Goal: Check status: Check status

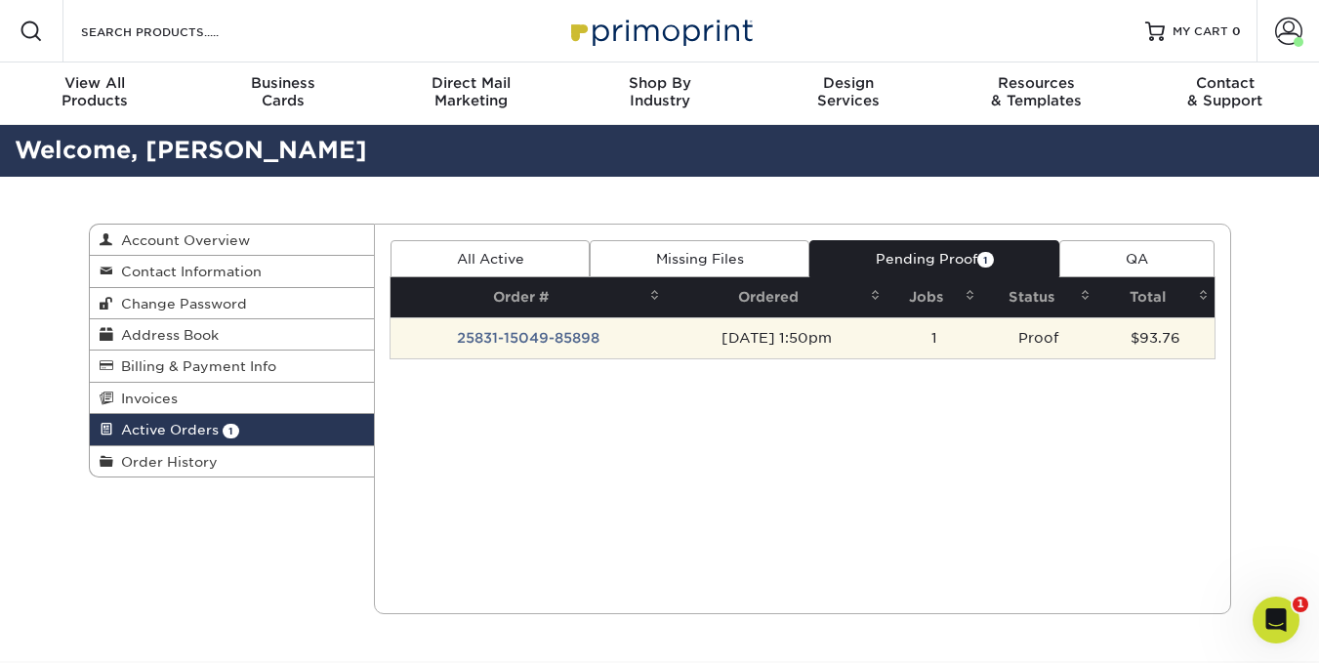
click at [492, 335] on td "25831-15049-85898" at bounding box center [528, 337] width 275 height 41
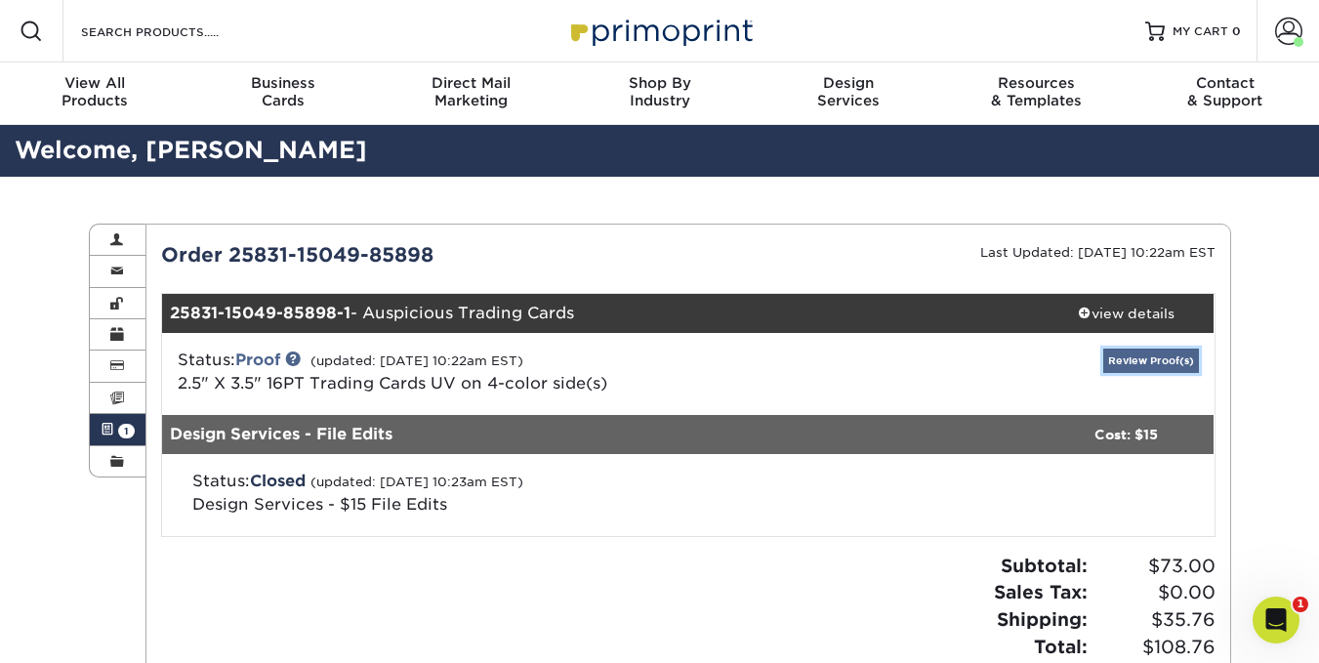
click at [1134, 352] on link "Review Proof(s)" at bounding box center [1152, 361] width 96 height 24
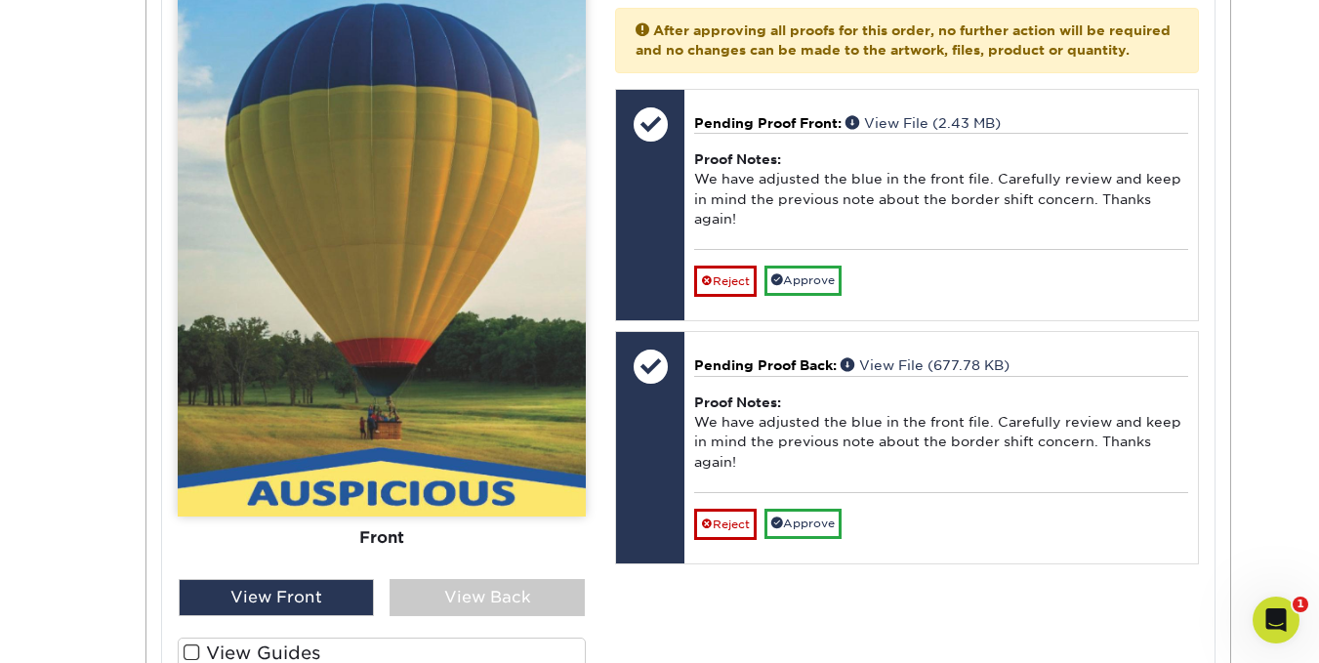
scroll to position [891, 0]
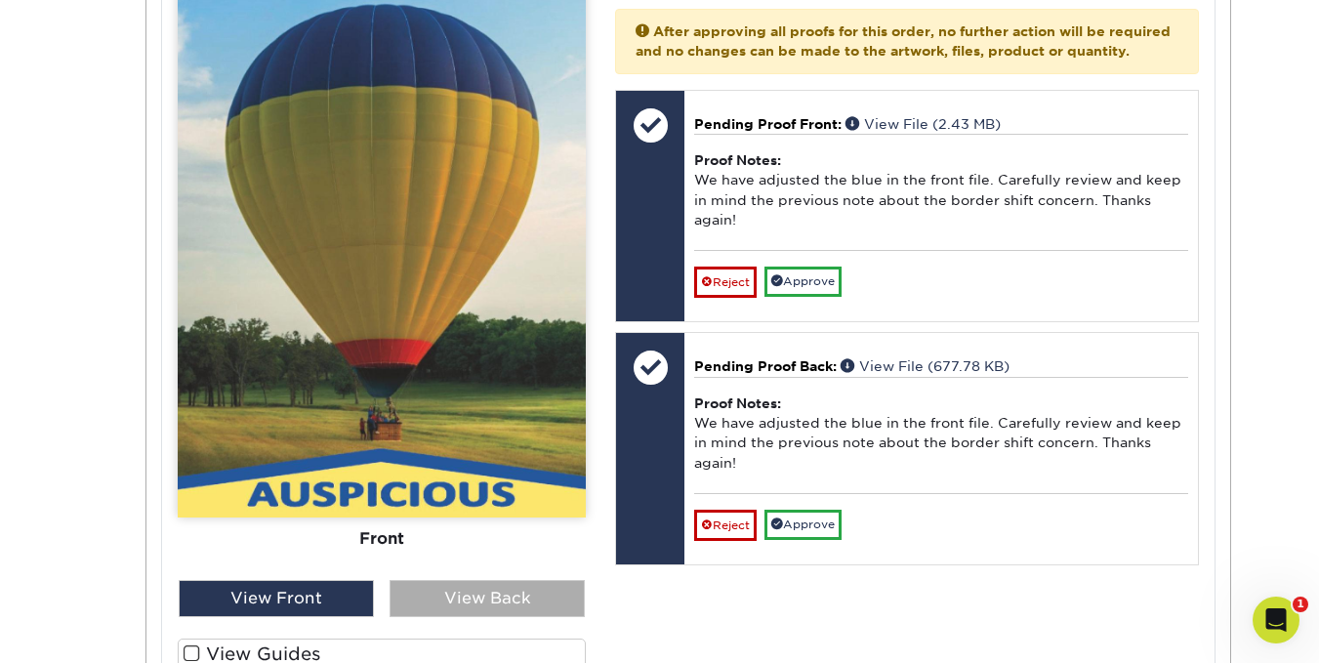
click at [495, 599] on div "View Back" at bounding box center [487, 598] width 195 height 37
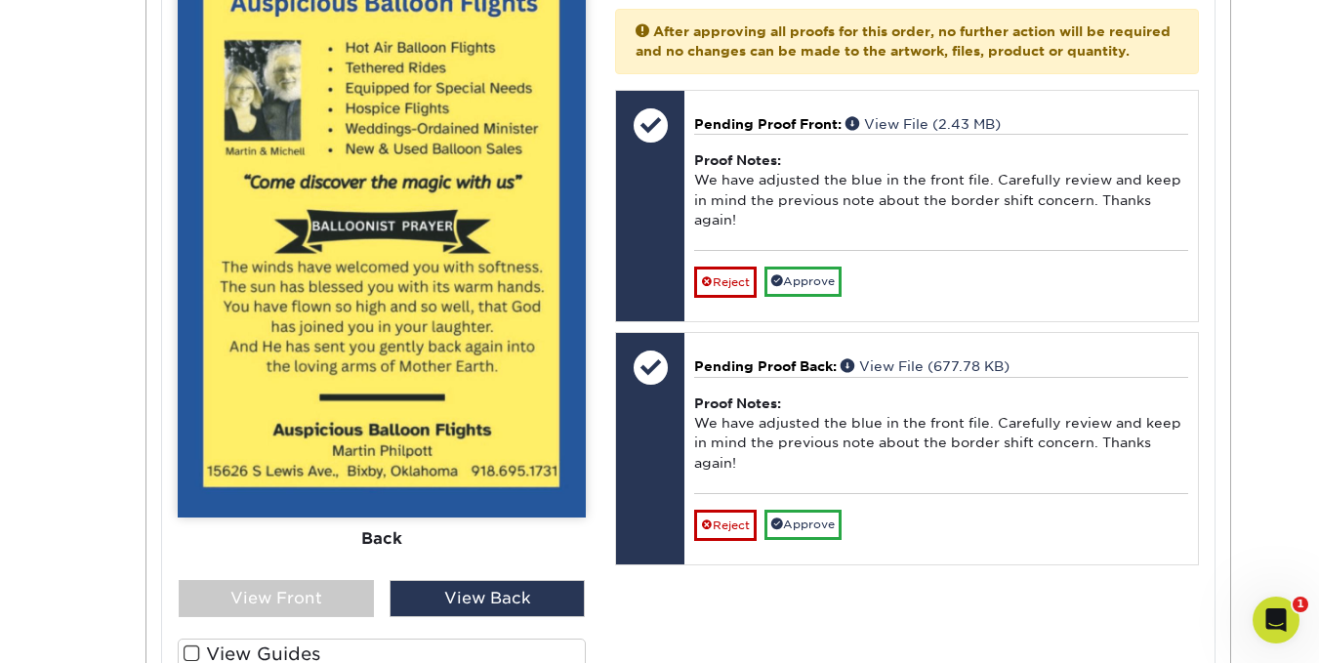
click at [188, 642] on label "View Guides" at bounding box center [382, 654] width 408 height 30
click at [0, 0] on input "View Guides" at bounding box center [0, 0] width 0 height 0
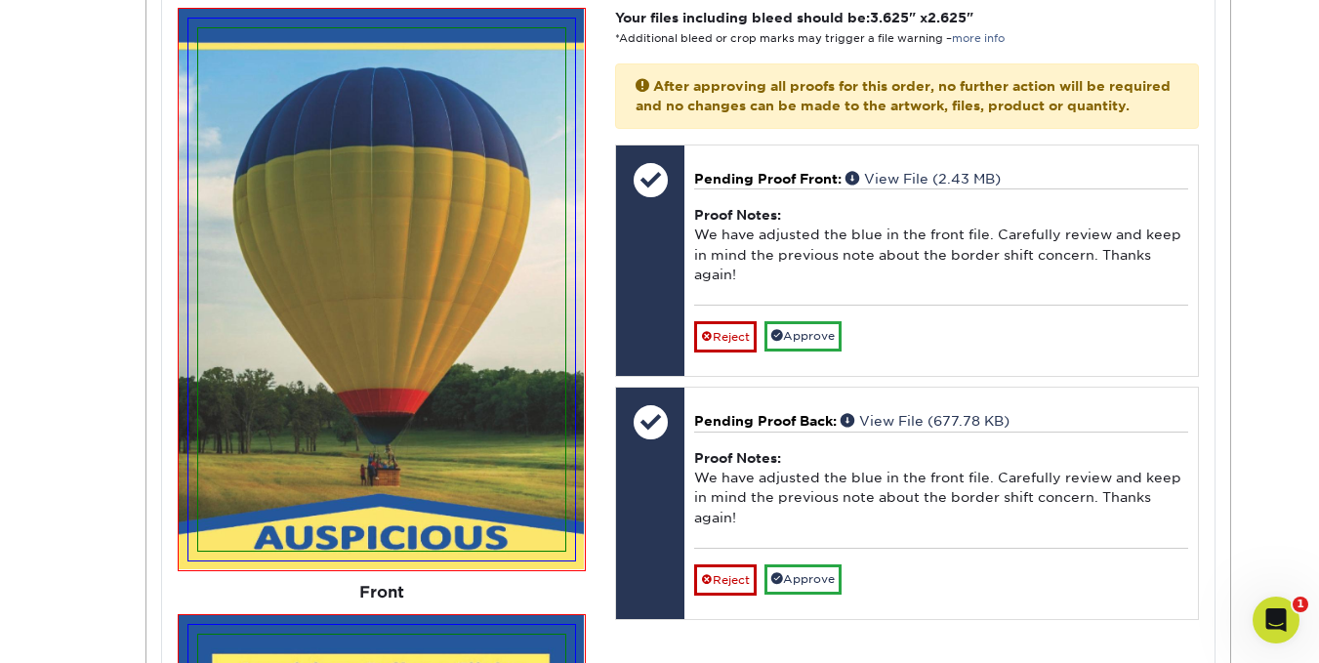
scroll to position [801, 0]
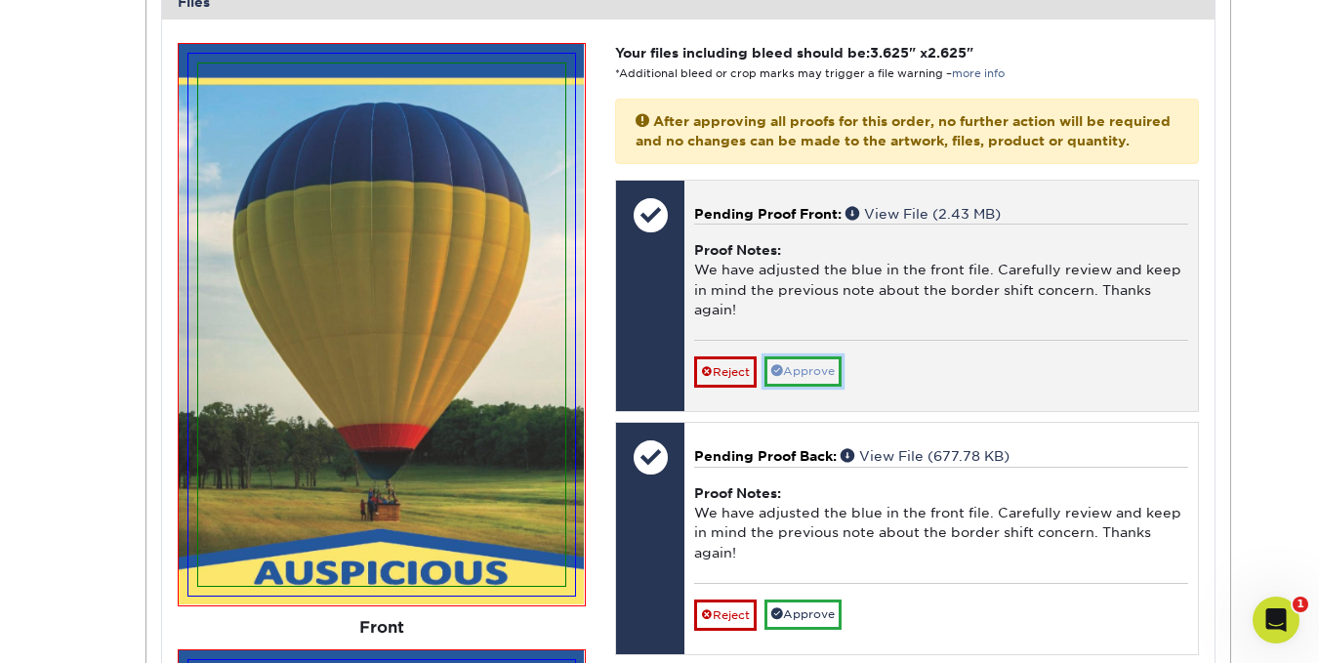
click at [812, 387] on link "Approve" at bounding box center [803, 371] width 77 height 30
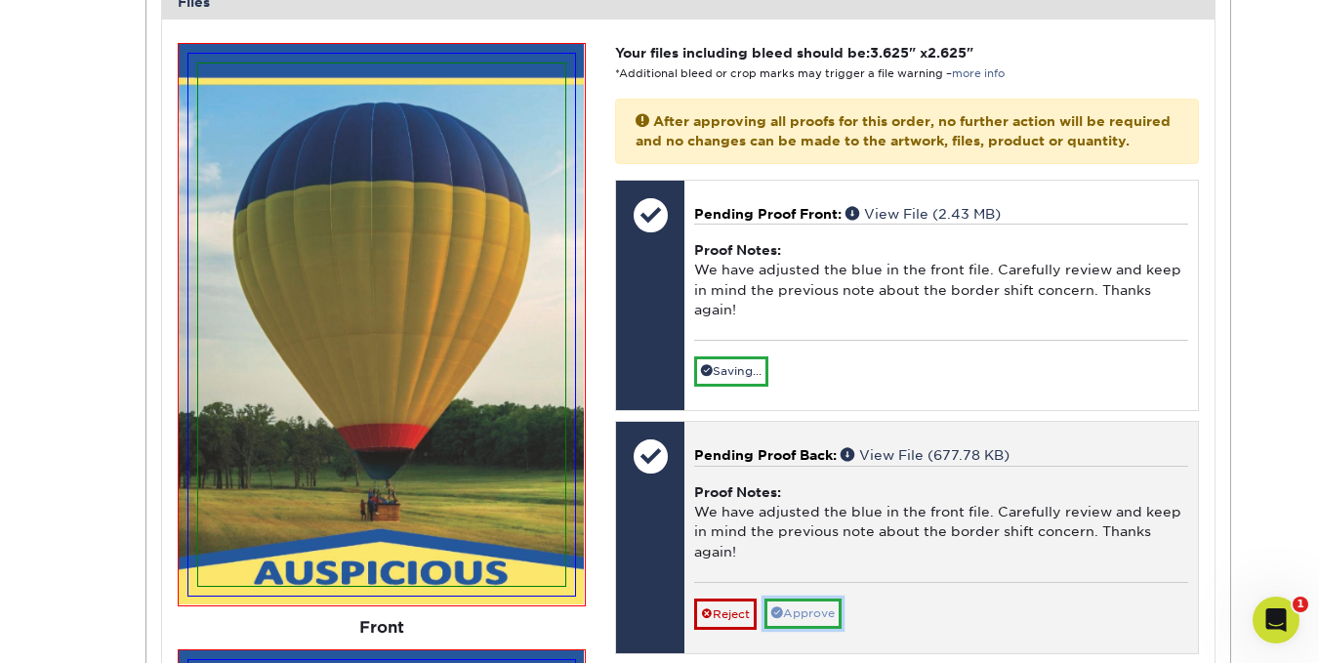
click at [819, 629] on link "Approve" at bounding box center [803, 614] width 77 height 30
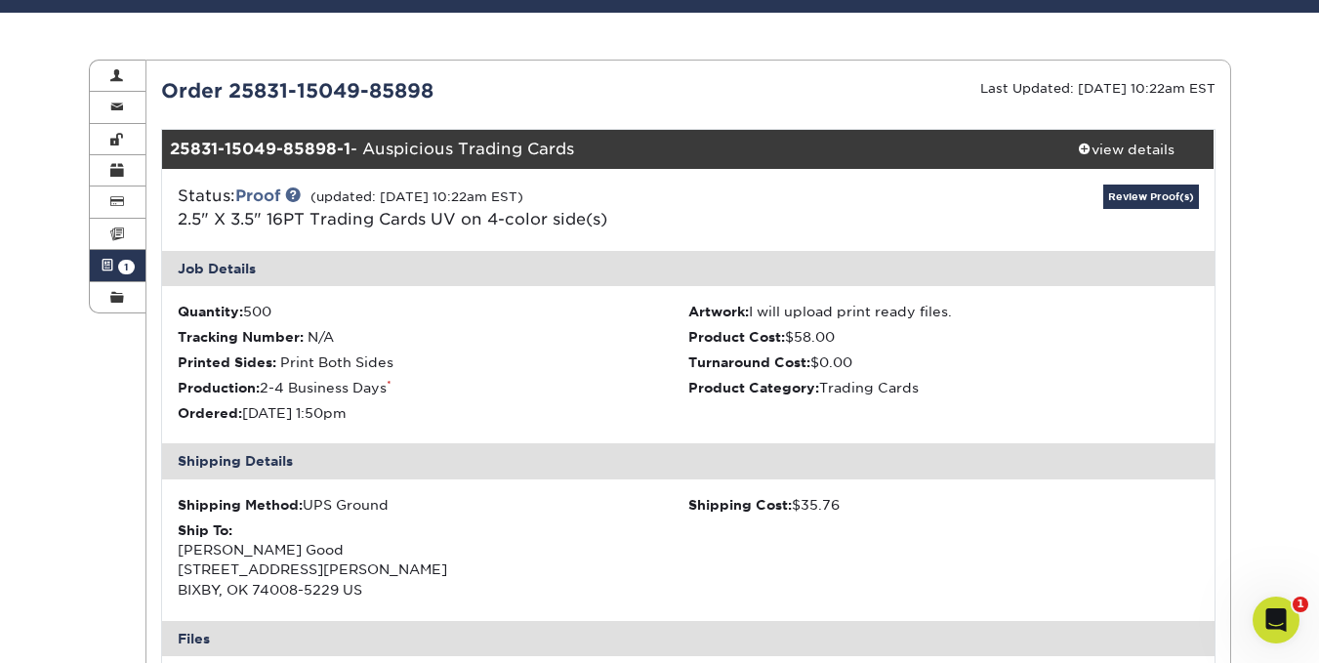
scroll to position [0, 0]
